Goal: Information Seeking & Learning: Learn about a topic

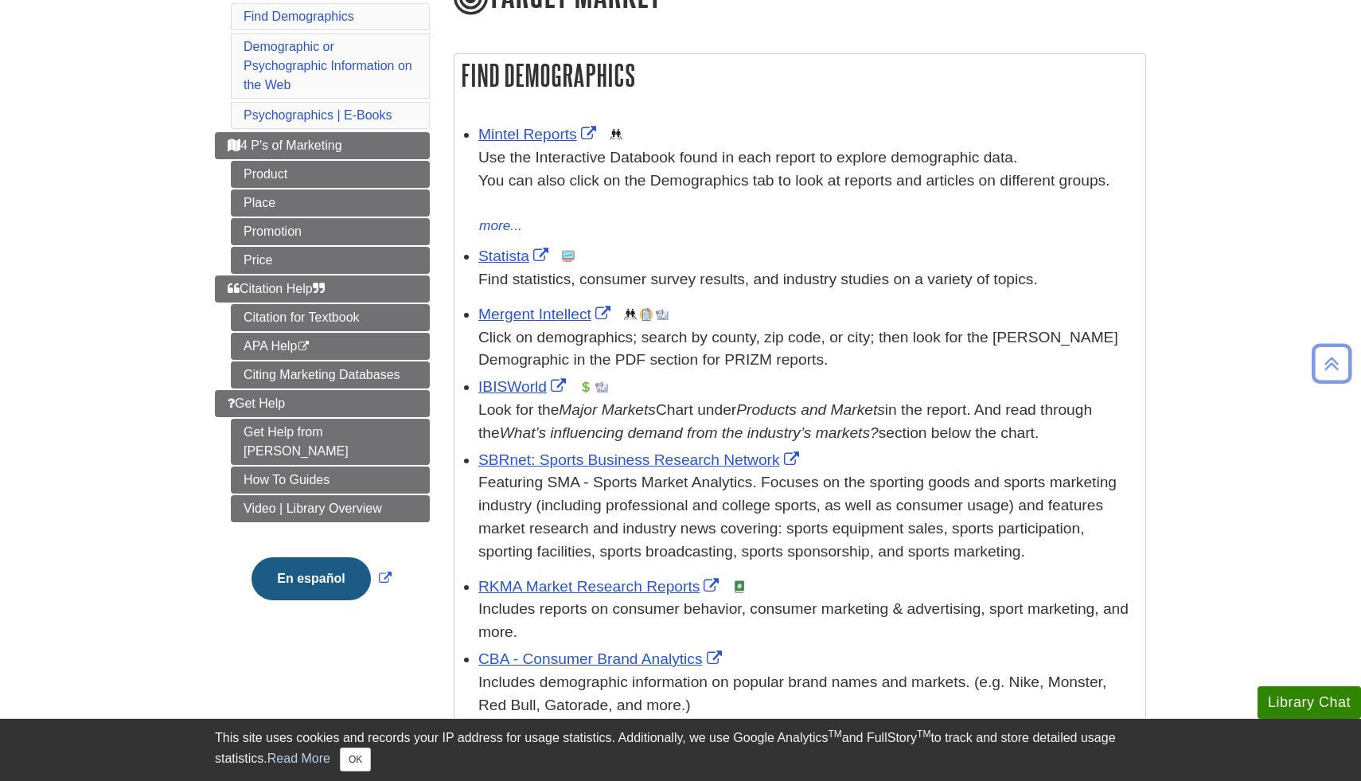
scroll to position [268, 0]
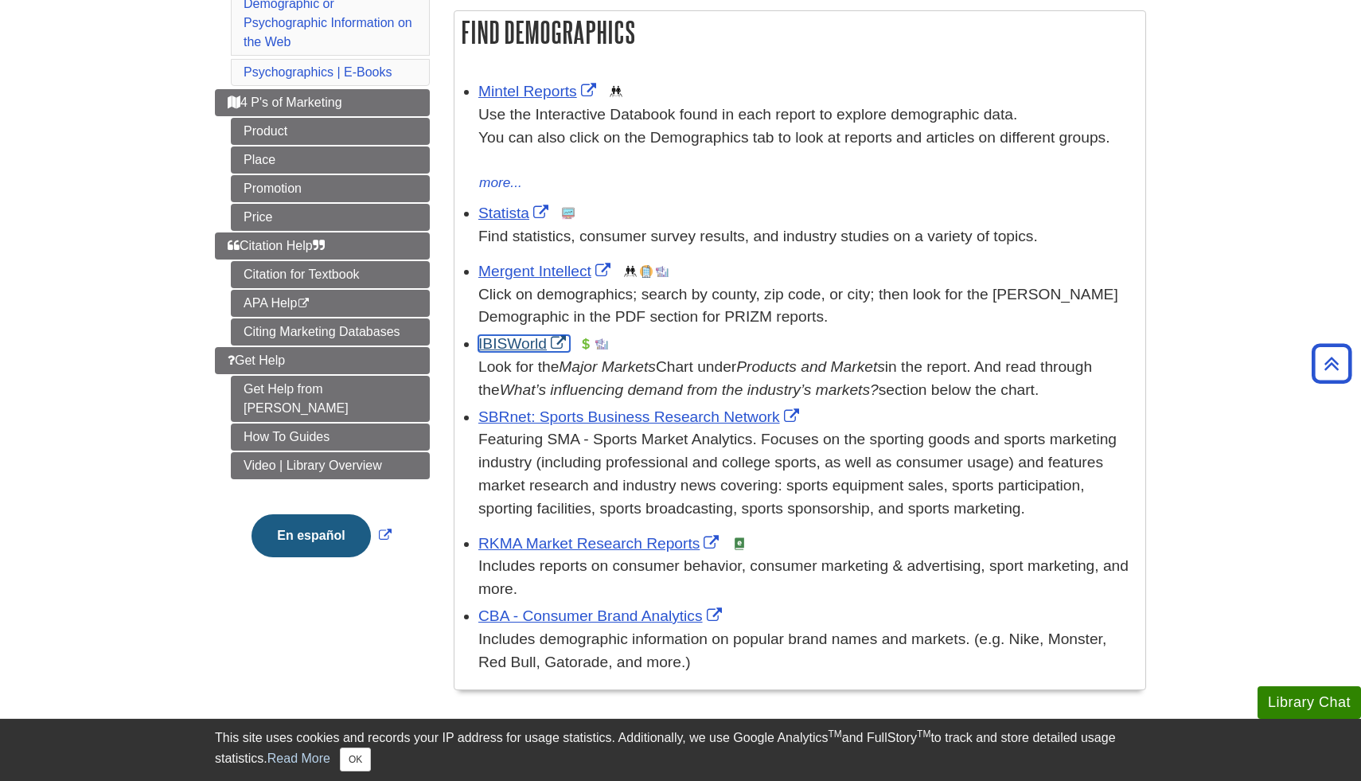
click at [508, 342] on link "IBISWorld" at bounding box center [524, 343] width 92 height 17
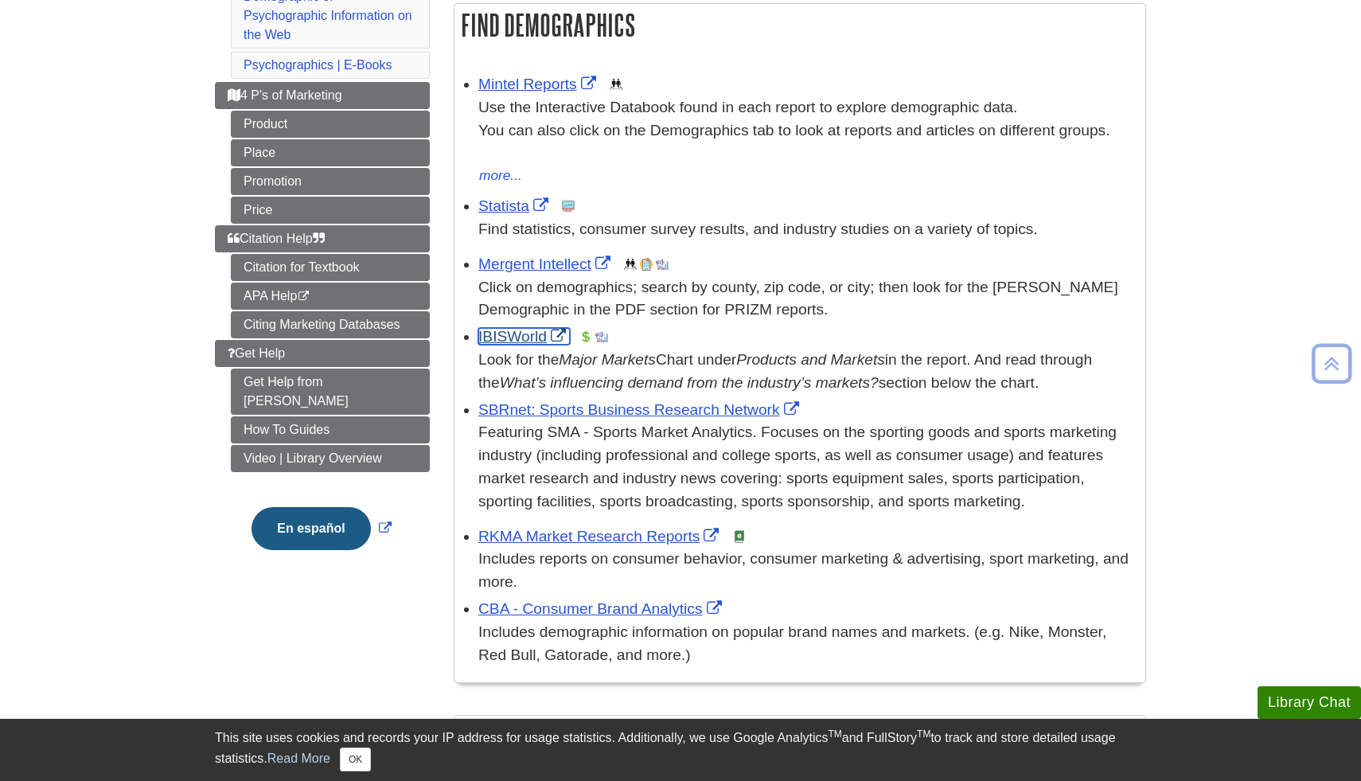
scroll to position [272, 0]
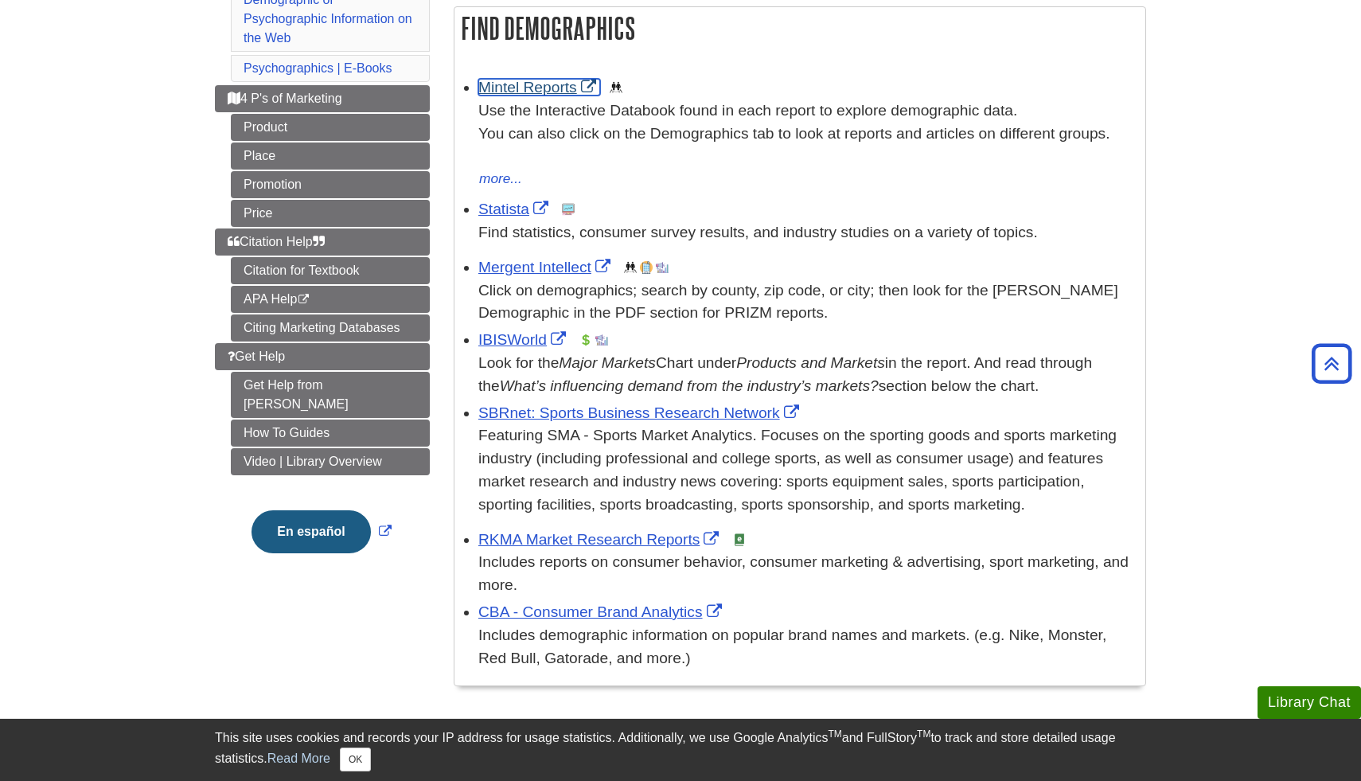
click at [547, 95] on link "Mintel Reports" at bounding box center [539, 87] width 122 height 17
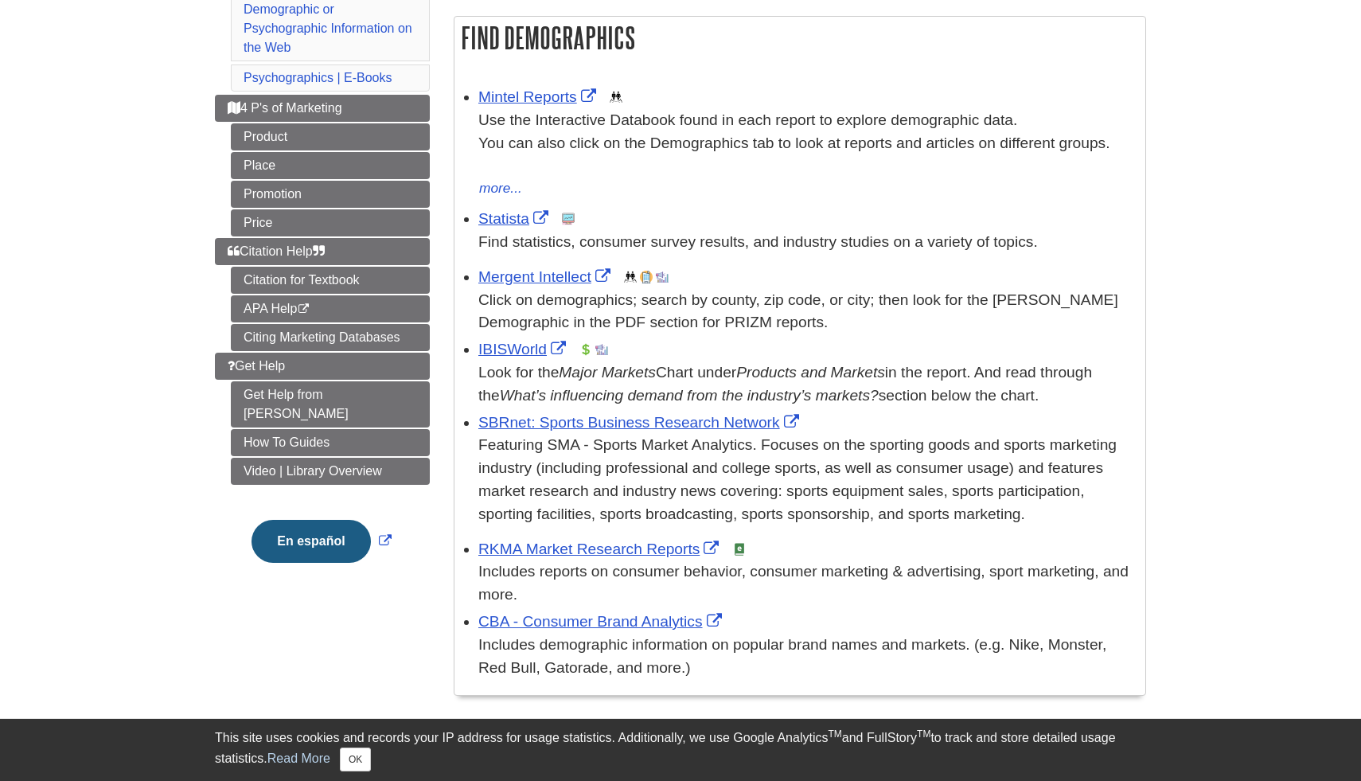
scroll to position [321, 0]
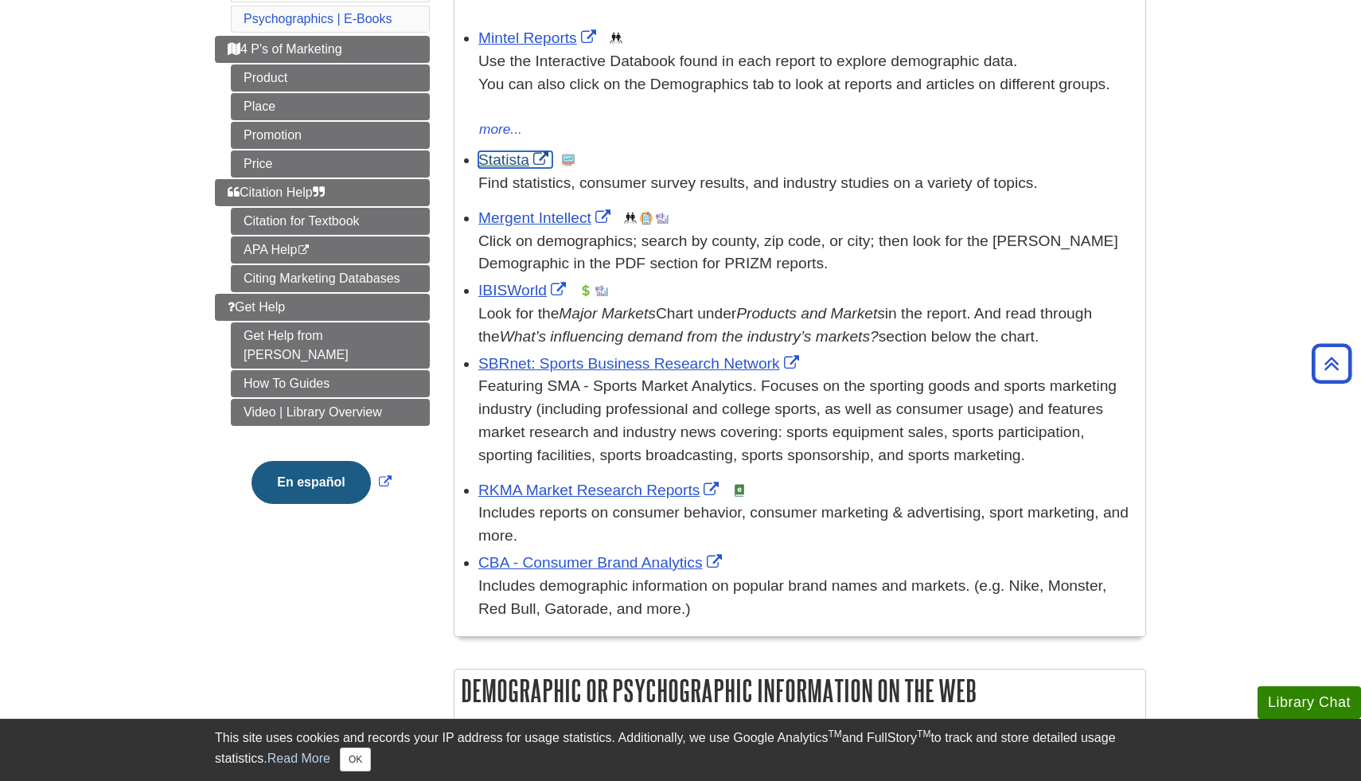
click at [516, 162] on link "Statista" at bounding box center [515, 159] width 74 height 17
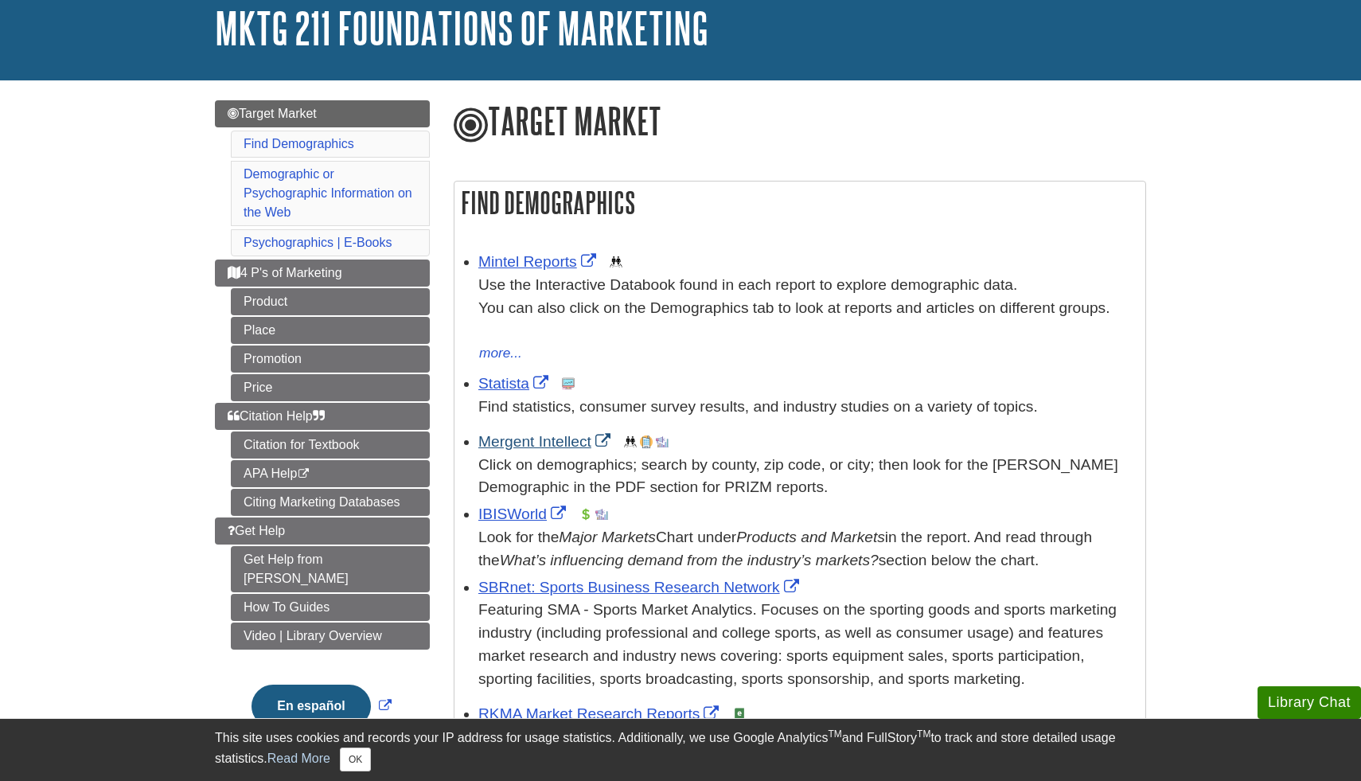
scroll to position [102, 0]
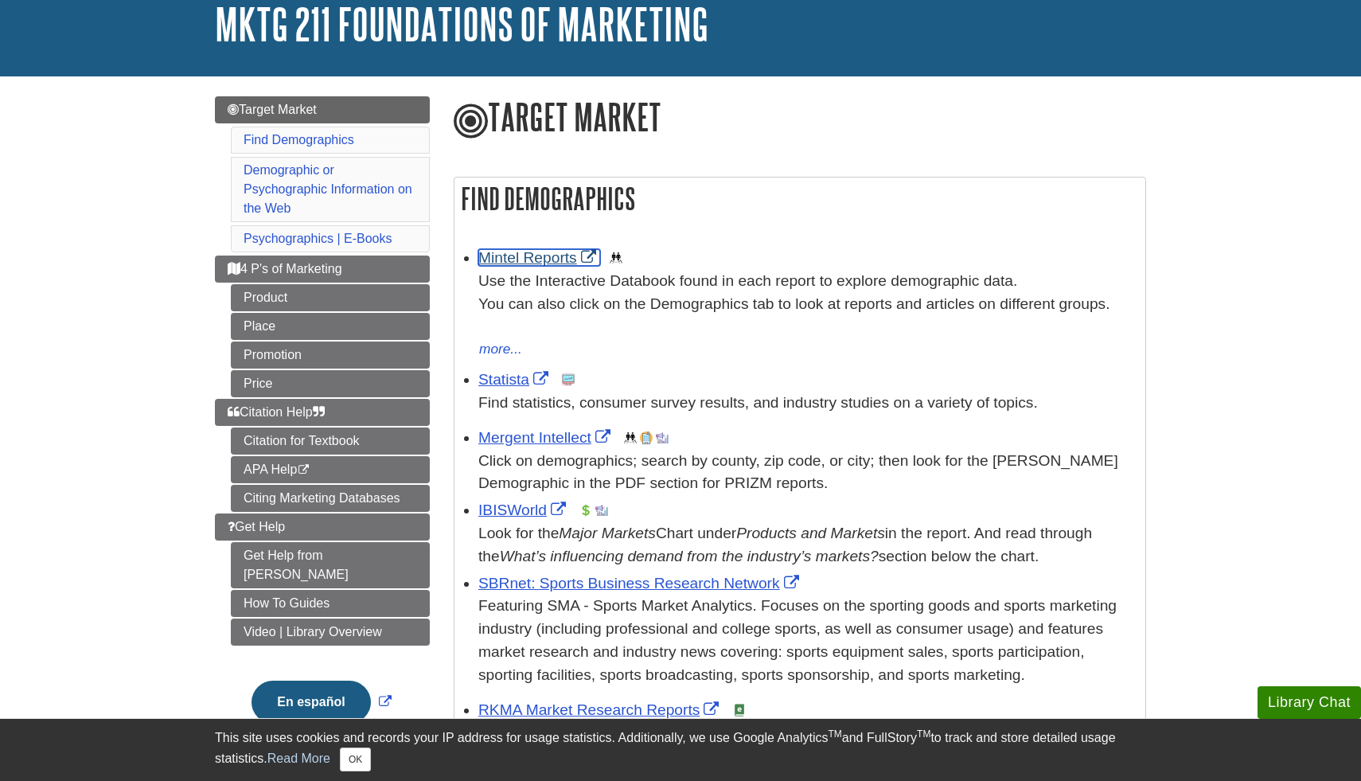
click at [520, 255] on link "Mintel Reports" at bounding box center [539, 257] width 122 height 17
click at [506, 514] on link "IBISWorld" at bounding box center [524, 509] width 92 height 17
